Goal: Task Accomplishment & Management: Use online tool/utility

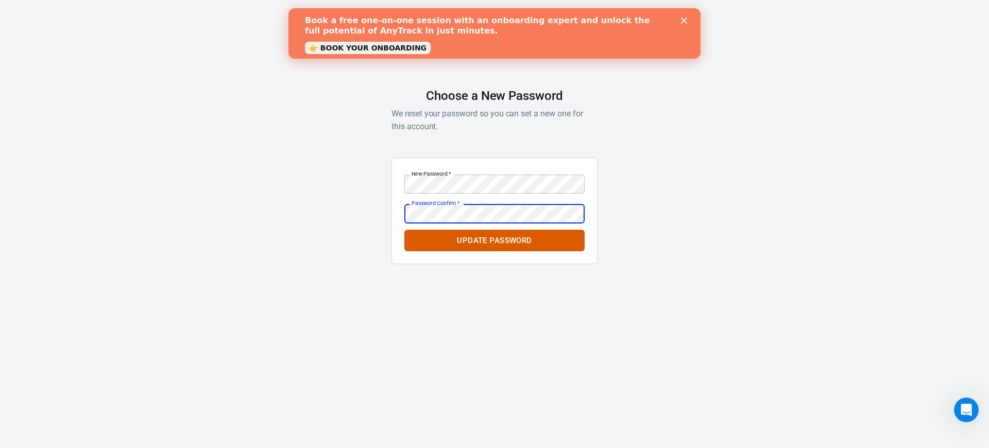
drag, startPoint x: 385, startPoint y: 29, endPoint x: 652, endPoint y: 72, distance: 270.7
click at [523, 250] on button "Update Password" at bounding box center [494, 241] width 180 height 22
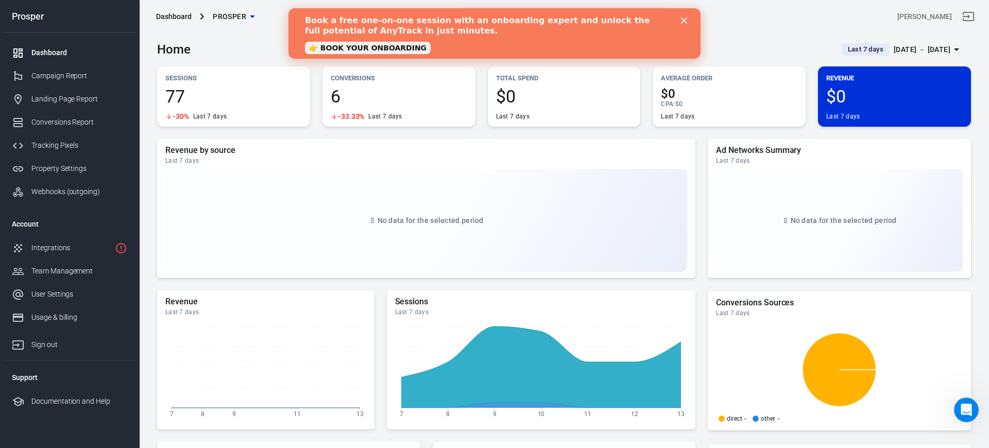
click at [681, 20] on icon "Close" at bounding box center [684, 21] width 6 height 6
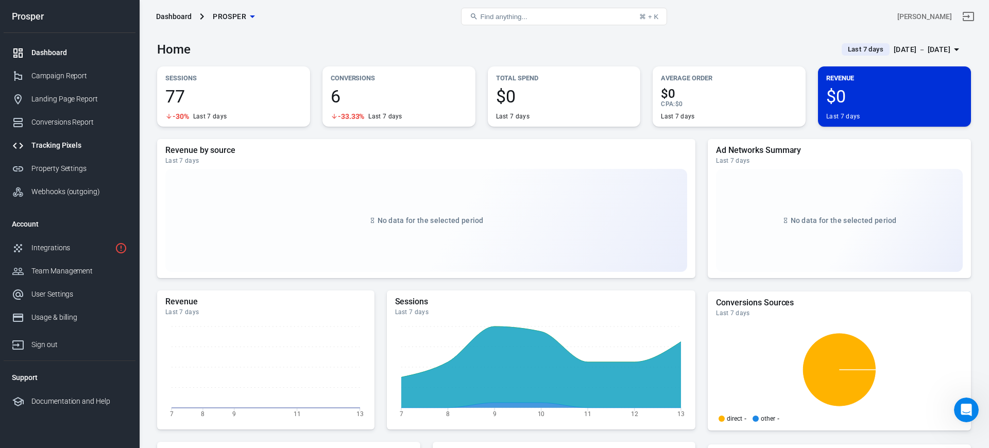
click at [78, 146] on div "Tracking Pixels" at bounding box center [79, 145] width 96 height 11
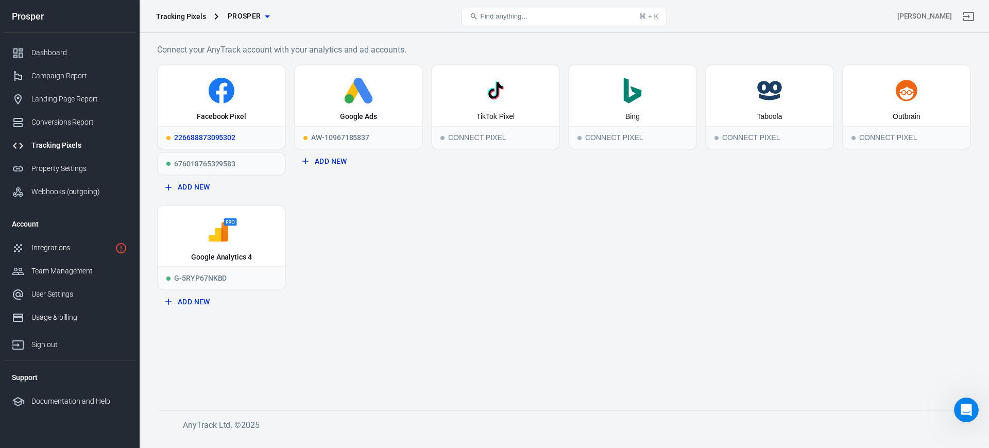
click at [223, 139] on div "226688873095302" at bounding box center [221, 137] width 127 height 23
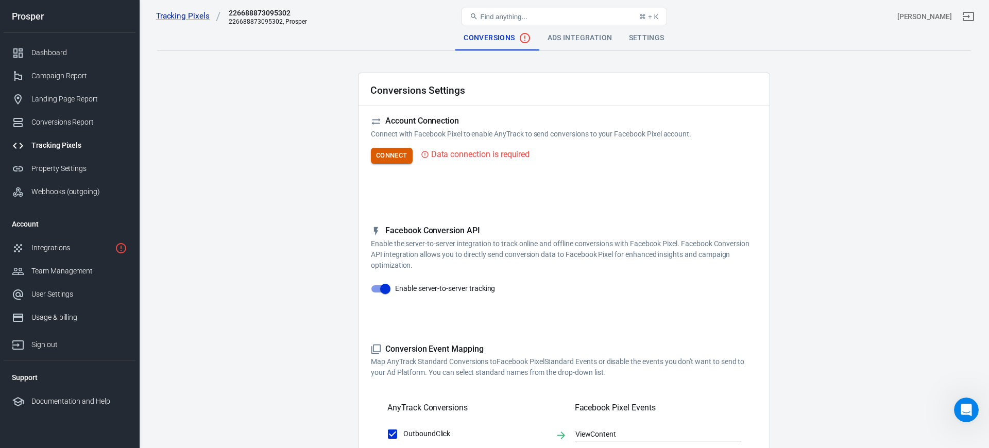
click at [402, 158] on button "Connect" at bounding box center [392, 156] width 42 height 16
click at [491, 425] on div "(#100) Missing perms" at bounding box center [497, 422] width 78 height 19
click at [447, 423] on icon at bounding box center [446, 422] width 10 height 10
click at [385, 154] on button "Connect" at bounding box center [392, 156] width 42 height 16
